Goal: Navigation & Orientation: Find specific page/section

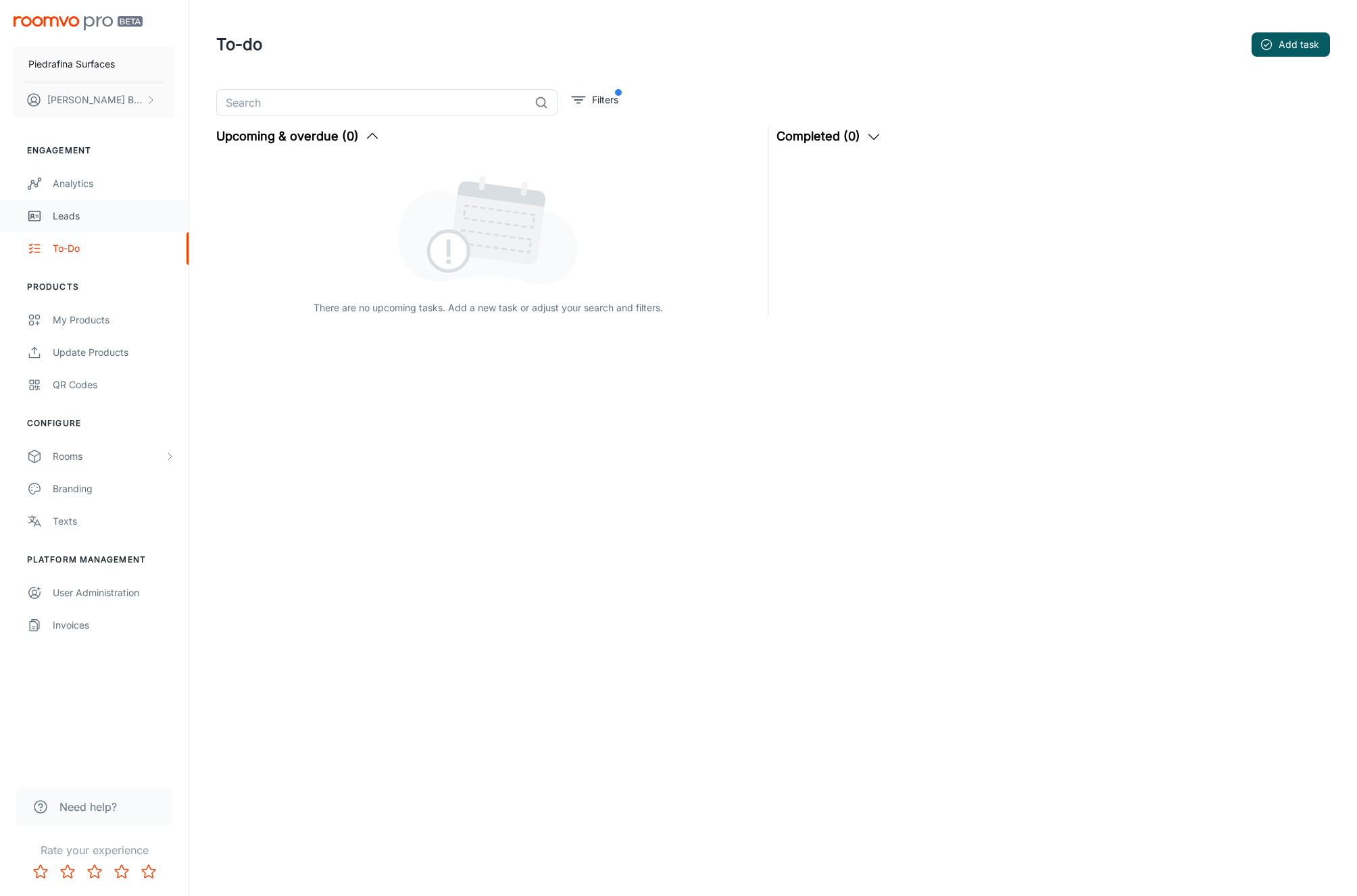
click at [76, 201] on link "Leads" at bounding box center [94, 216] width 189 height 33
click at [89, 213] on div "Leads" at bounding box center [114, 216] width 122 height 15
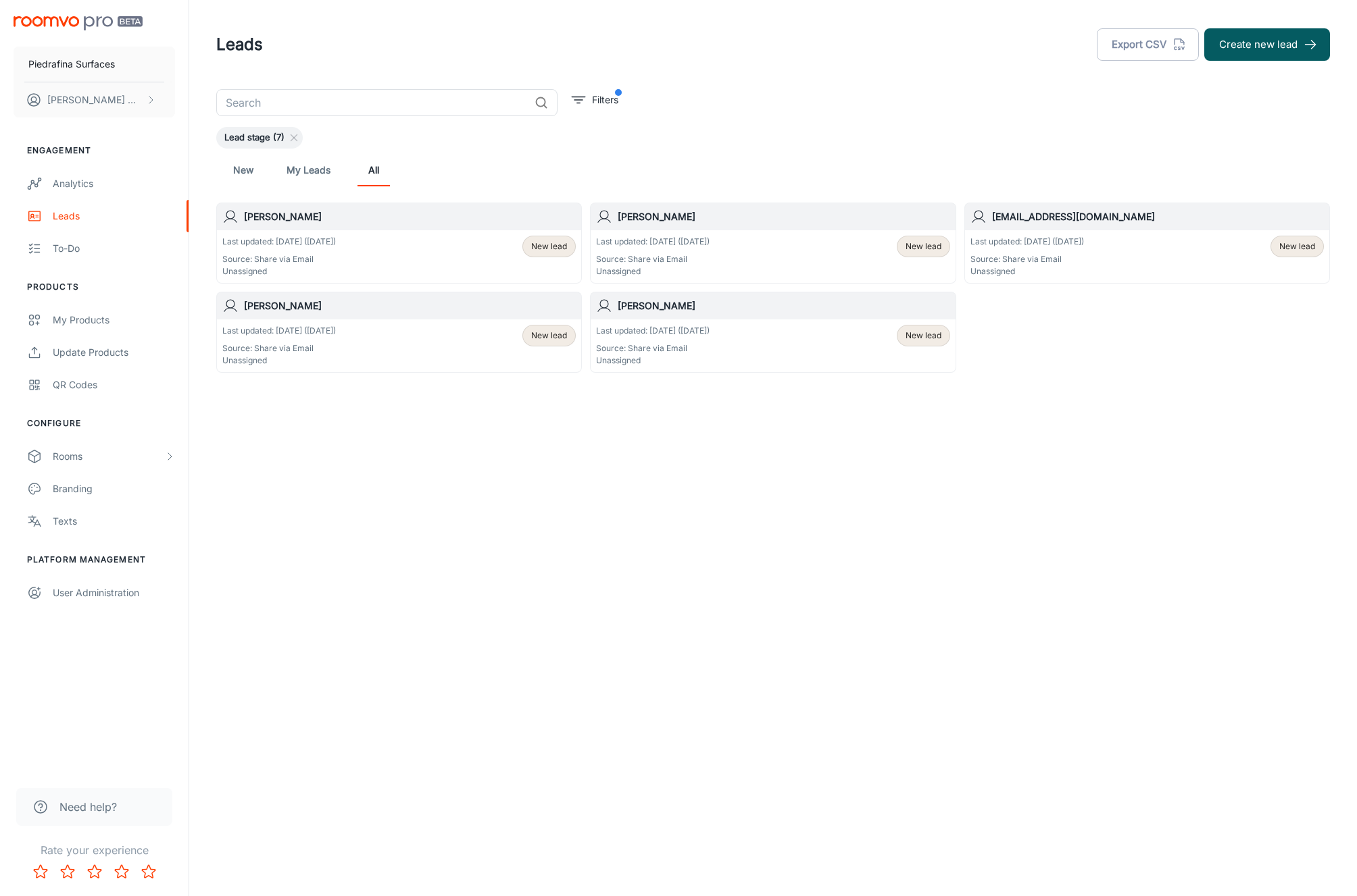
click at [354, 207] on div "[PERSON_NAME]" at bounding box center [399, 217] width 364 height 27
